Goal: Find specific page/section: Find specific page/section

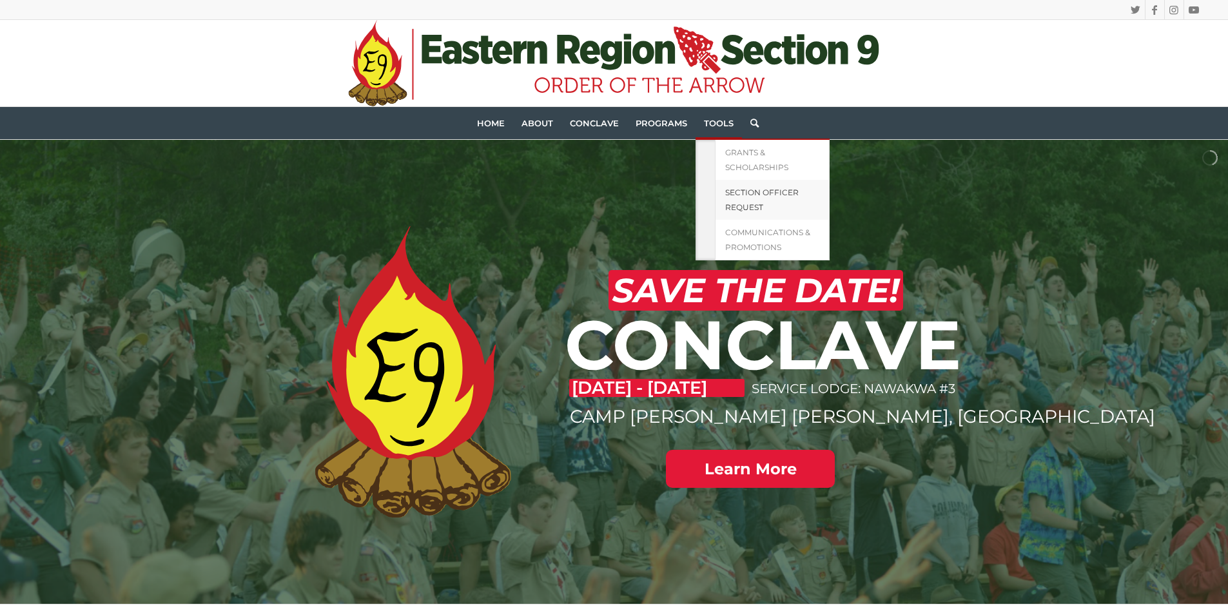
click at [764, 202] on link "Section Officer Request" at bounding box center [772, 200] width 115 height 40
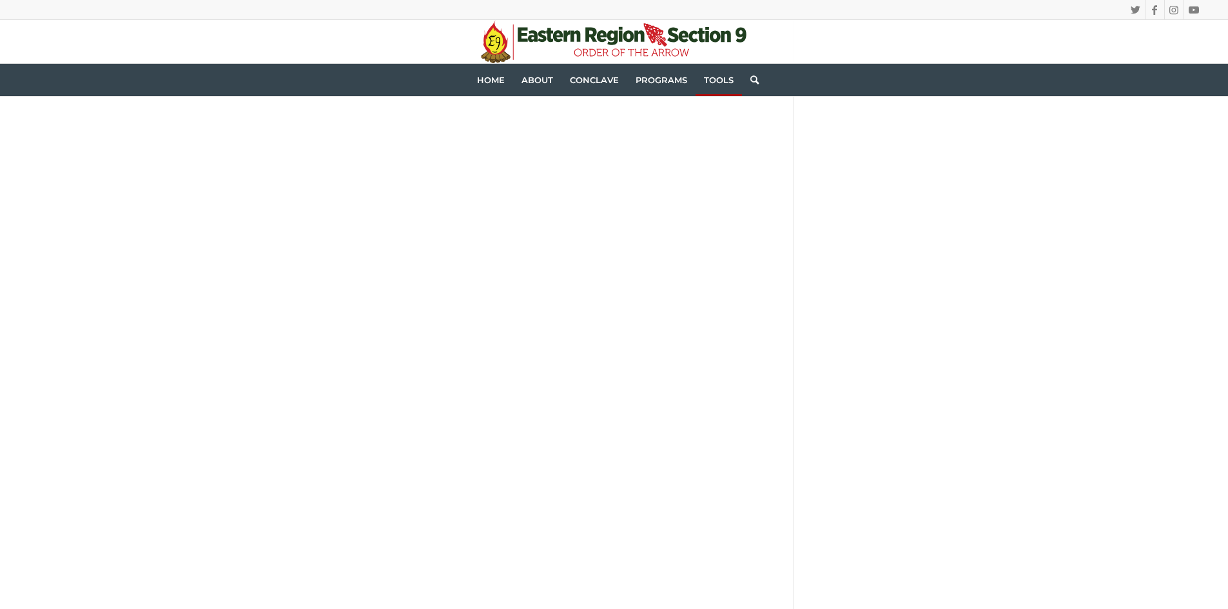
scroll to position [1224, 0]
click at [137, 254] on div "Loading… Instagram sectione9 #OAE9 | The official account of Eastern Region Sec…" at bounding box center [614, 62] width 1228 height 2201
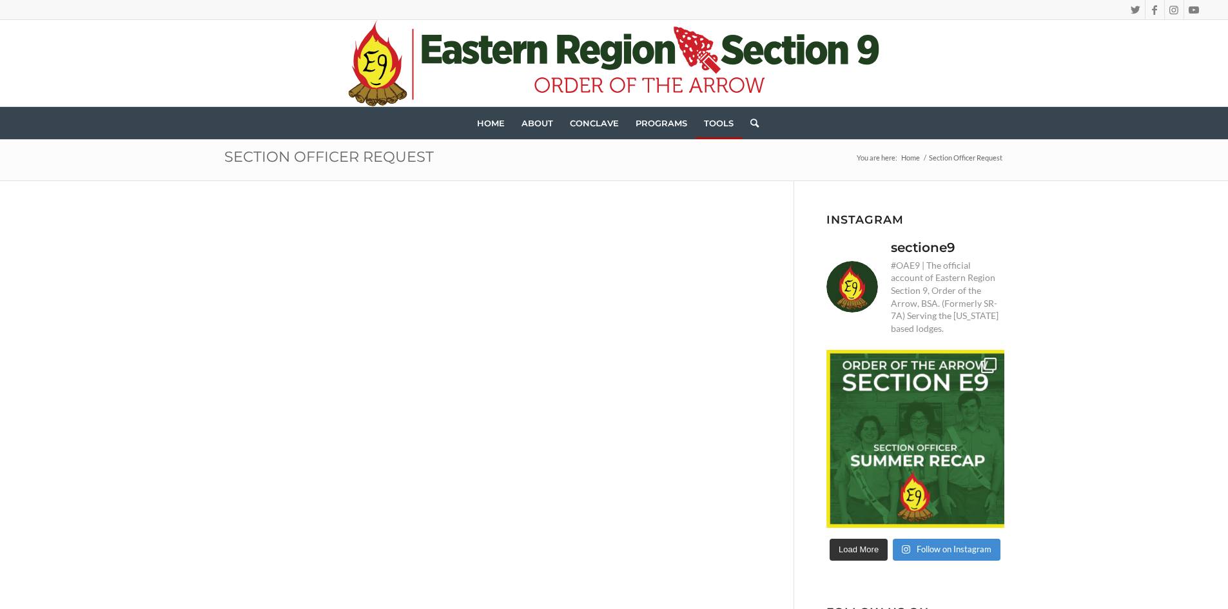
scroll to position [0, 0]
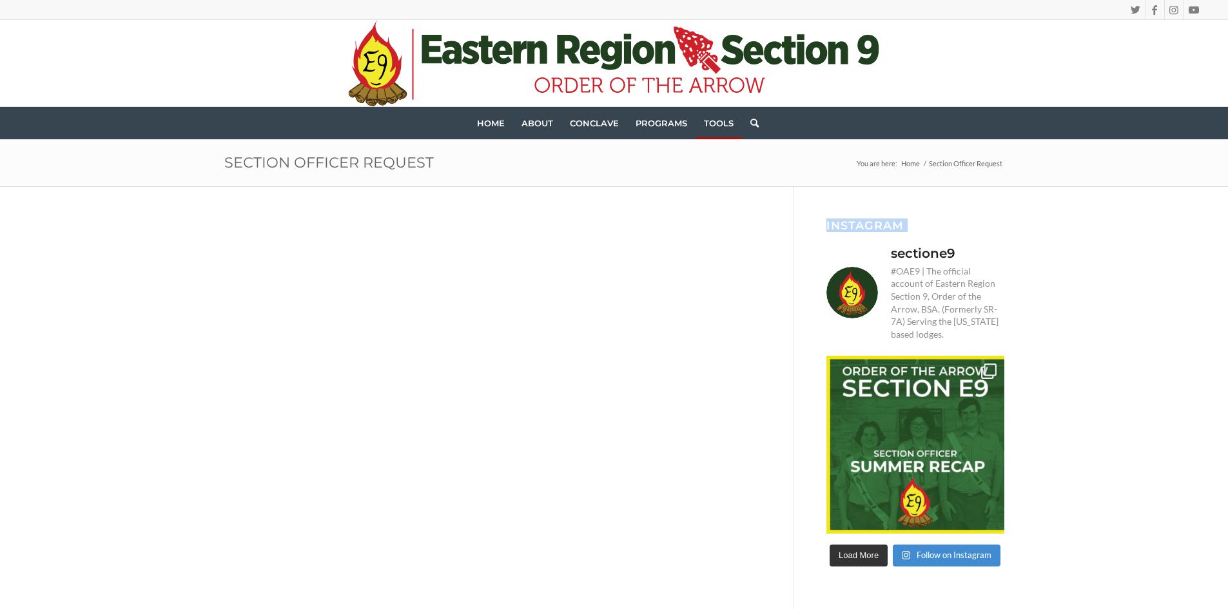
drag, startPoint x: 211, startPoint y: 252, endPoint x: 224, endPoint y: 267, distance: 20.1
drag, startPoint x: 53, startPoint y: 258, endPoint x: 216, endPoint y: 269, distance: 162.8
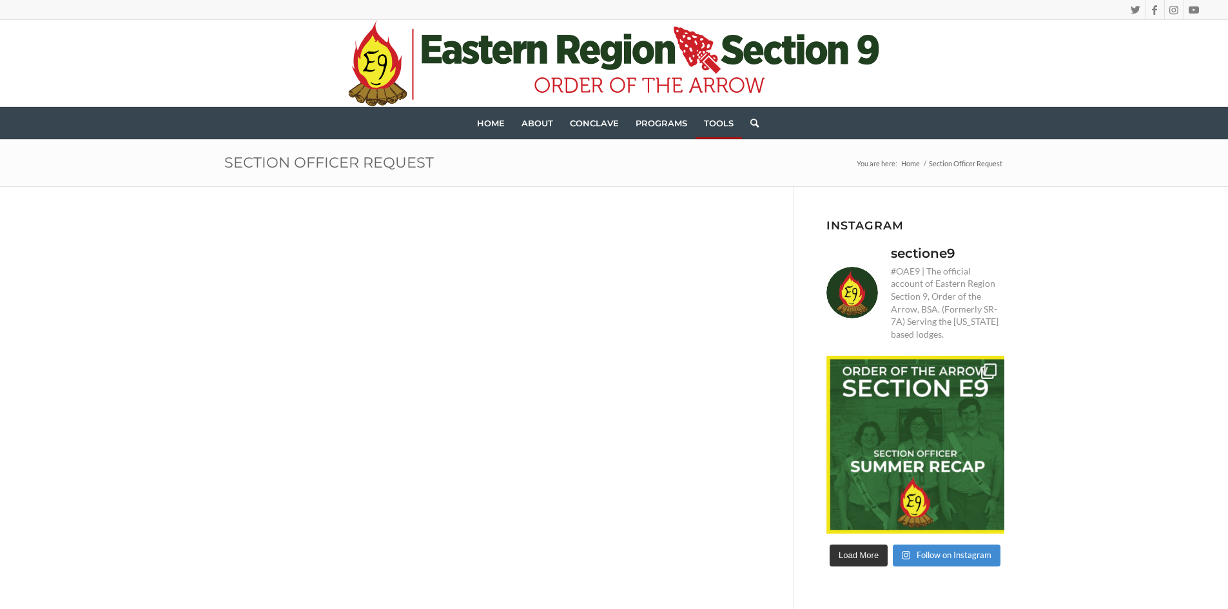
drag, startPoint x: 419, startPoint y: 285, endPoint x: 709, endPoint y: 283, distance: 290.0
drag, startPoint x: 202, startPoint y: 343, endPoint x: 202, endPoint y: 360, distance: 16.8
drag, startPoint x: 707, startPoint y: 212, endPoint x: 675, endPoint y: 228, distance: 36.0
